Goal: Check status: Check status

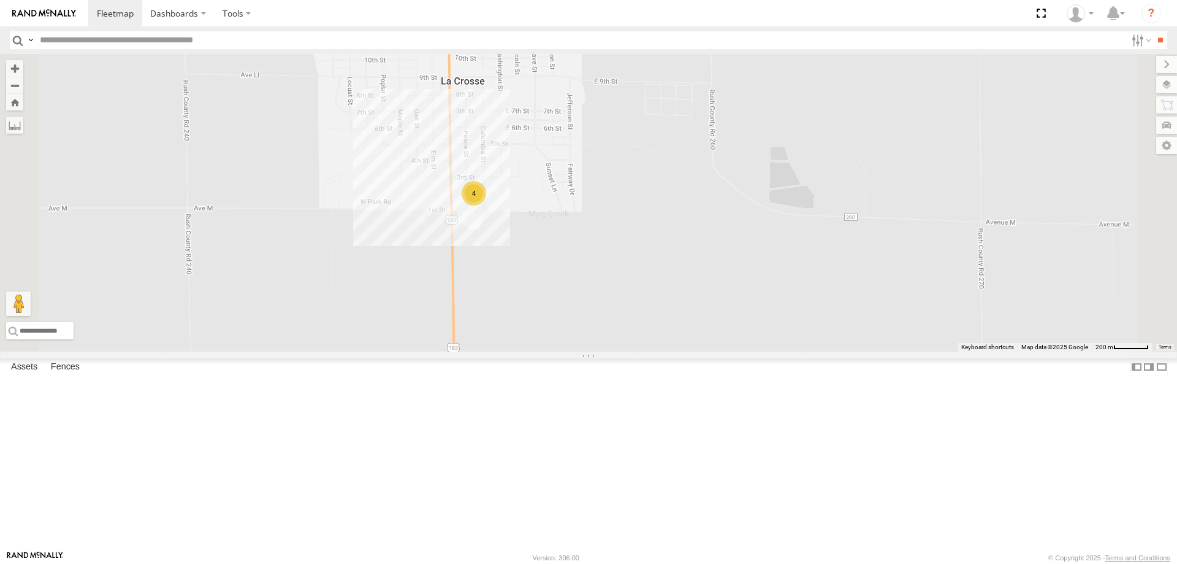
click at [630, 307] on div "302 300 246 298 270 256 264 248 266 278 294 260 4" at bounding box center [588, 202] width 1177 height 297
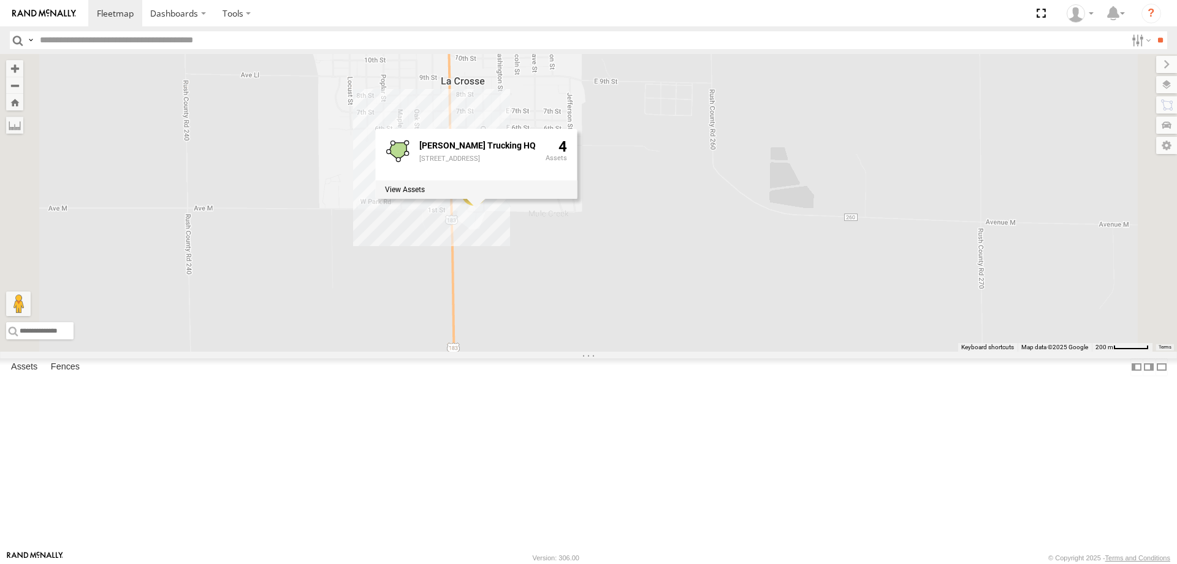
click at [407, 159] on icon at bounding box center [398, 150] width 18 height 17
click at [425, 194] on label at bounding box center [405, 189] width 40 height 9
click at [0, 0] on label "×" at bounding box center [0, 0] width 0 height 0
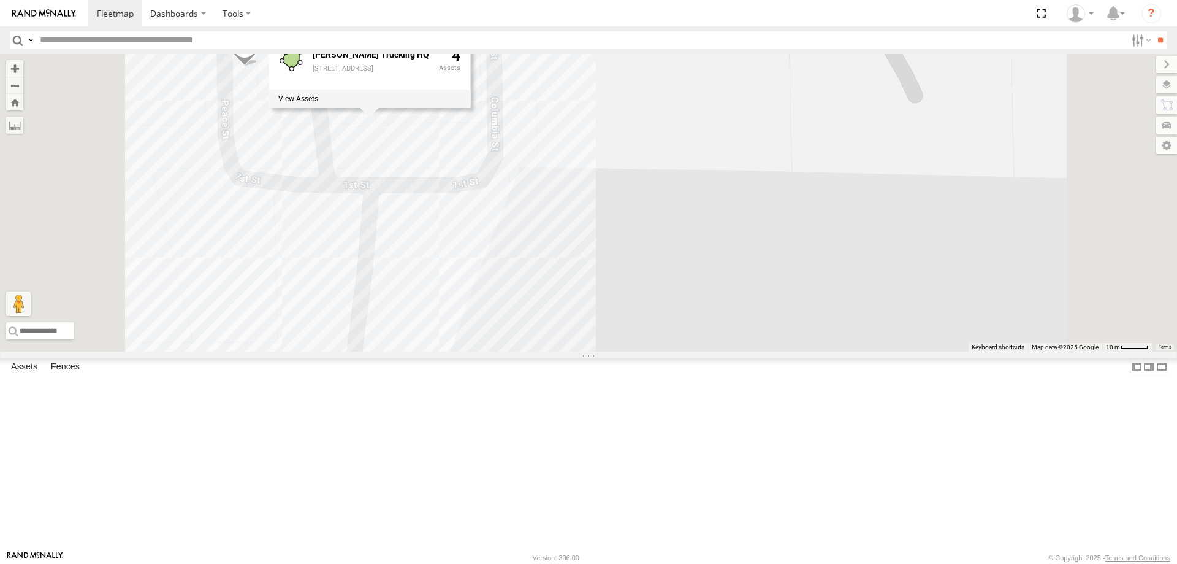
click at [407, 343] on div "302 300 246 298 270 256 264 248 266 278 294 260 244 24587C7075F0 2 [PERSON_NAME…" at bounding box center [588, 202] width 1177 height 297
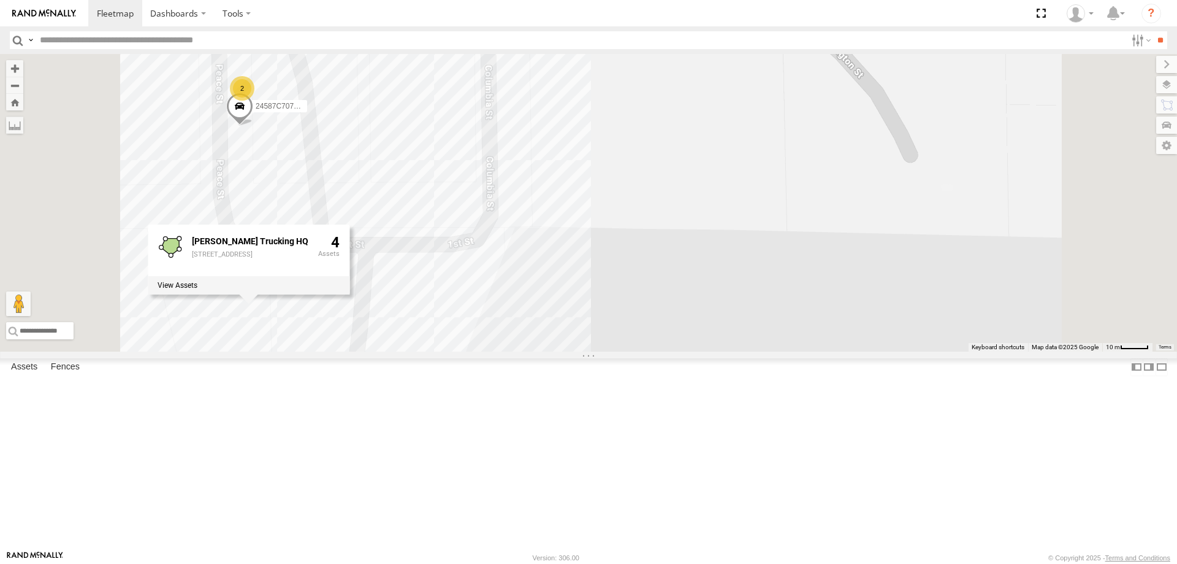
drag, startPoint x: 612, startPoint y: 227, endPoint x: 652, endPoint y: 394, distance: 171.5
click at [645, 351] on div "302 300 246 298 270 256 264 248 266 278 294 260 244 24587C7075F0 2 [PERSON_NAME…" at bounding box center [588, 202] width 1177 height 297
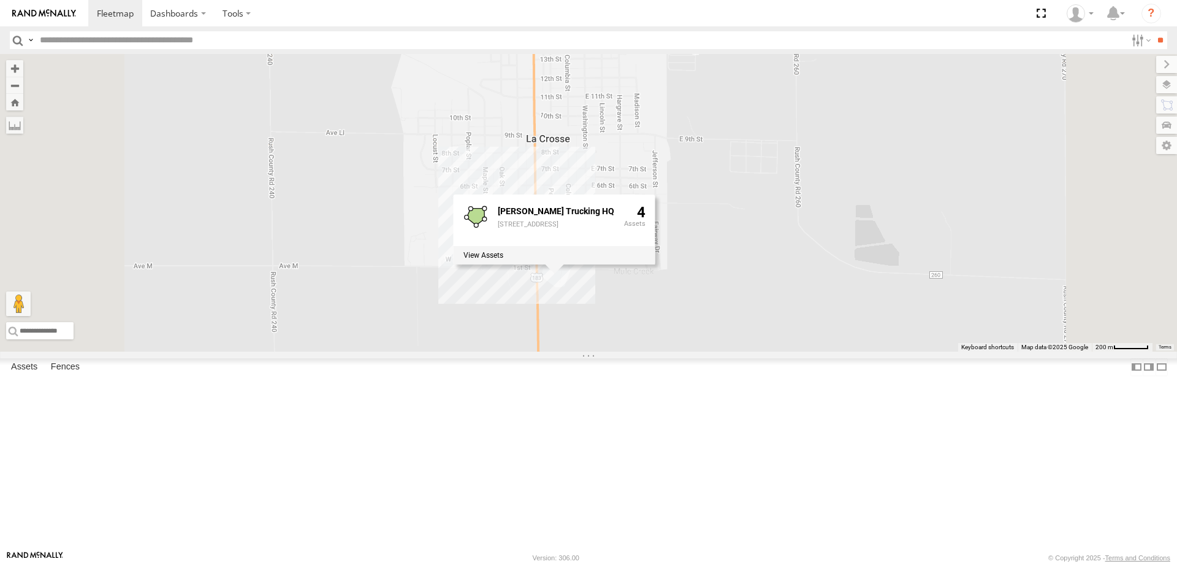
click at [638, 351] on div "302 300 246 298 270 256 264 248 266 278 294 260 4 [PERSON_NAME] Trucking HQ [ST…" at bounding box center [588, 202] width 1177 height 297
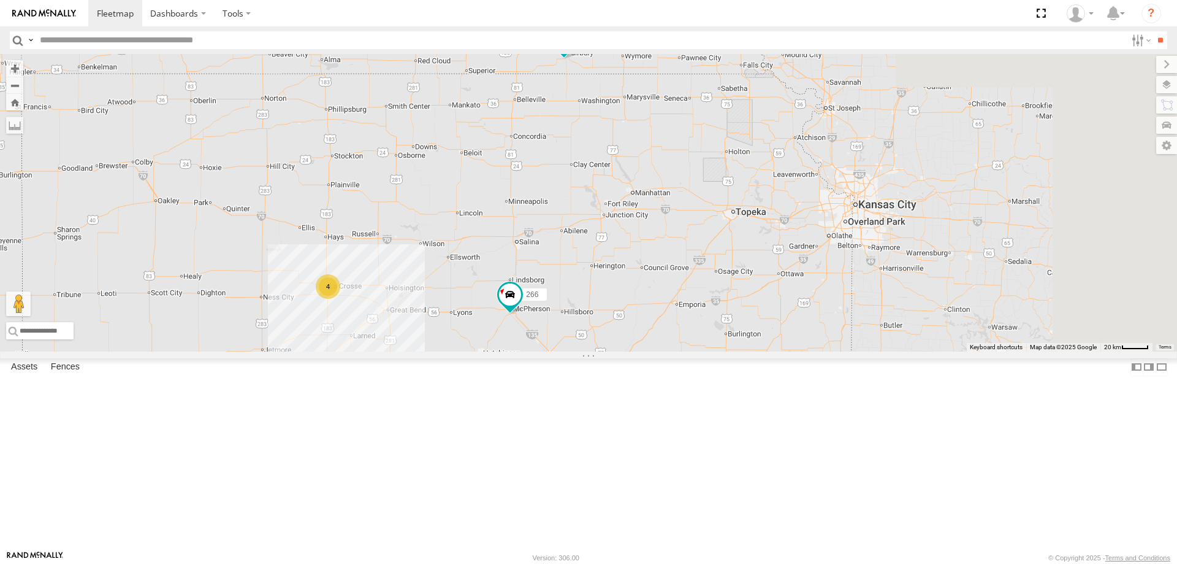
drag, startPoint x: 894, startPoint y: 434, endPoint x: 641, endPoint y: 311, distance: 280.8
click at [641, 311] on div "302 300 246 298 270 256 264 248 266 278 294 260 4 296" at bounding box center [588, 202] width 1177 height 297
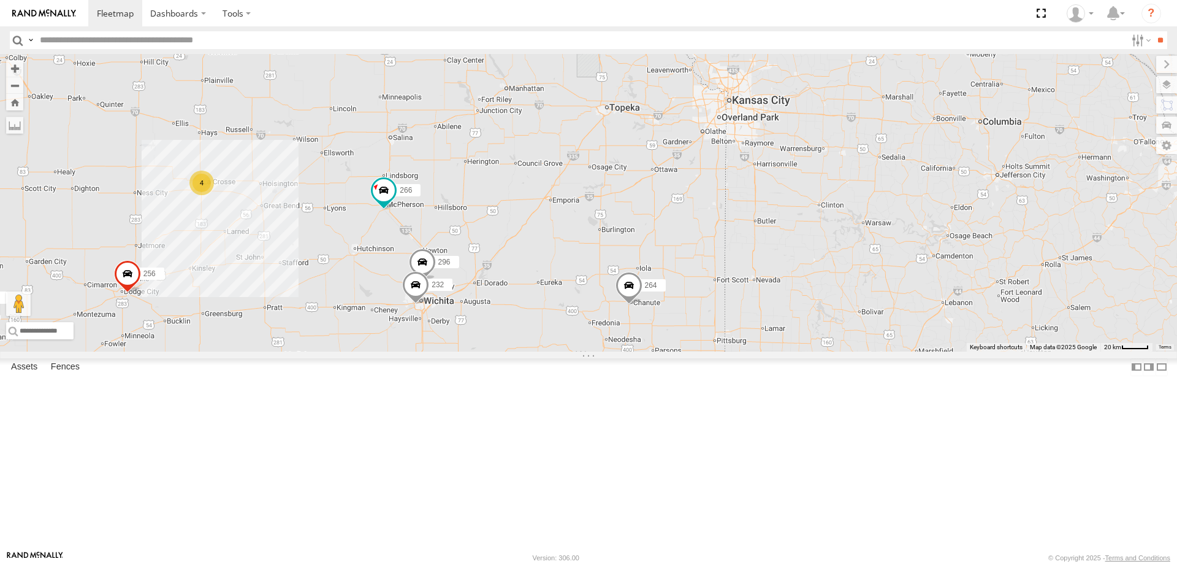
drag, startPoint x: 597, startPoint y: 324, endPoint x: 657, endPoint y: 311, distance: 61.6
click at [657, 311] on div "302 300 246 298 270 256 264 248 266 278 294 260 4 296 232" at bounding box center [588, 202] width 1177 height 297
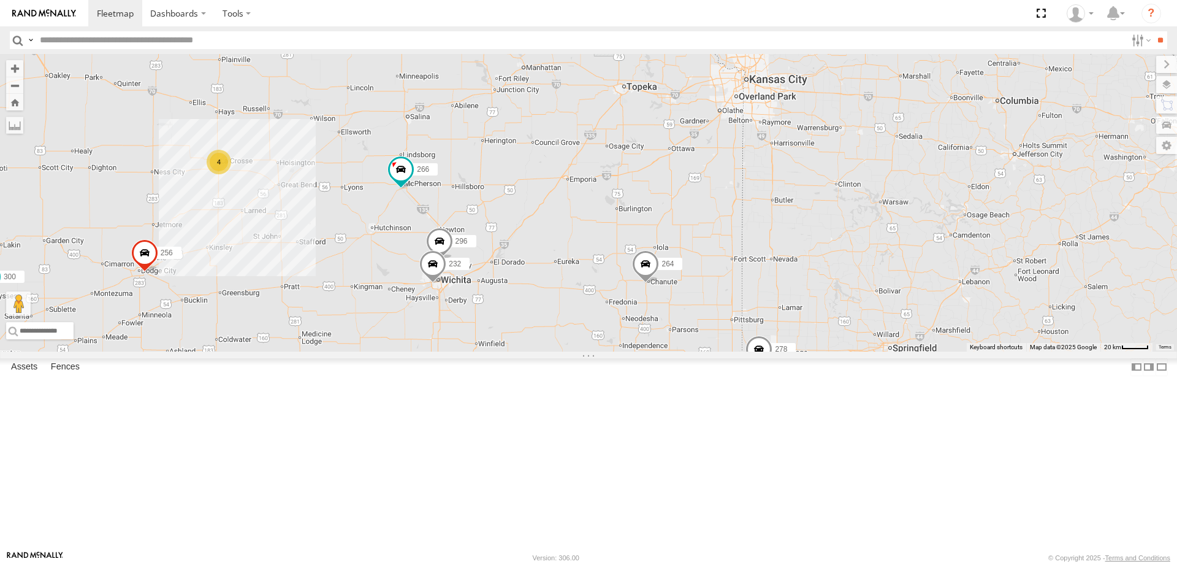
drag, startPoint x: 545, startPoint y: 489, endPoint x: 571, endPoint y: 453, distance: 43.9
click at [571, 351] on div "302 300 246 298 270 256 264 248 266 278 294 260 4 296 232" at bounding box center [588, 202] width 1177 height 297
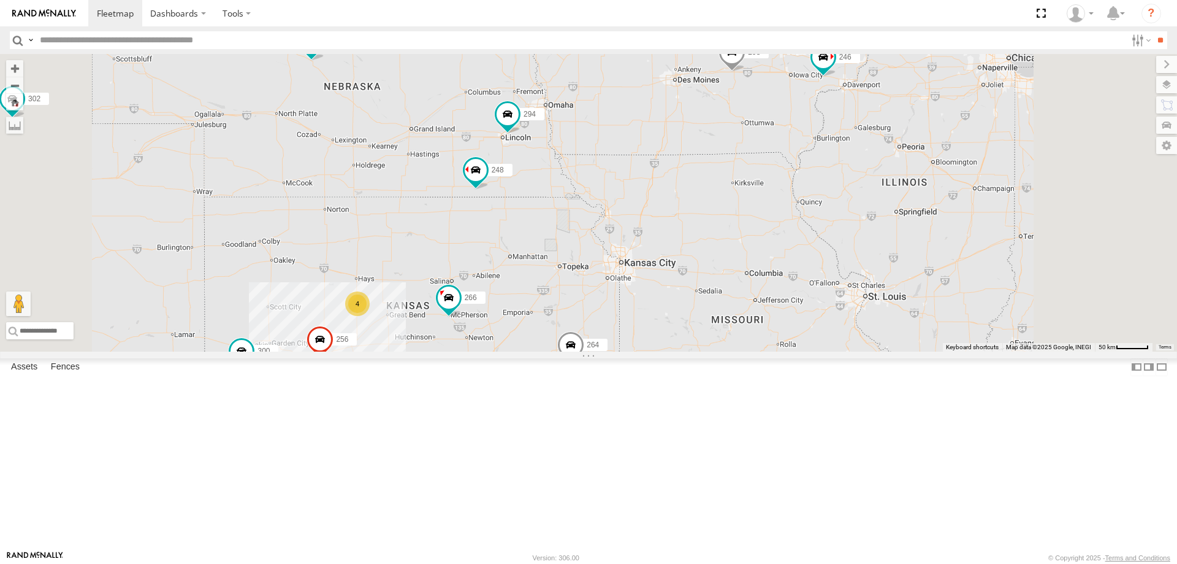
drag, startPoint x: 648, startPoint y: 263, endPoint x: 658, endPoint y: 363, distance: 100.4
click at [658, 351] on div "302 300 246 298 270 256 264 248 266 278 294 260 4 2" at bounding box center [588, 202] width 1177 height 297
